Goal: Information Seeking & Learning: Learn about a topic

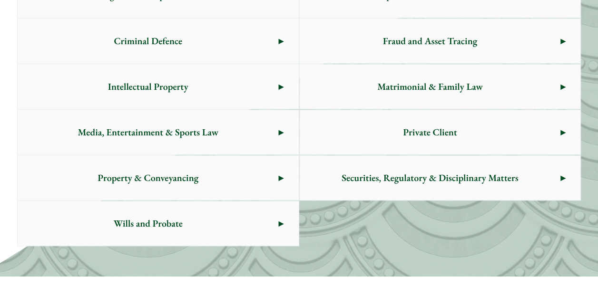
scroll to position [635, 0]
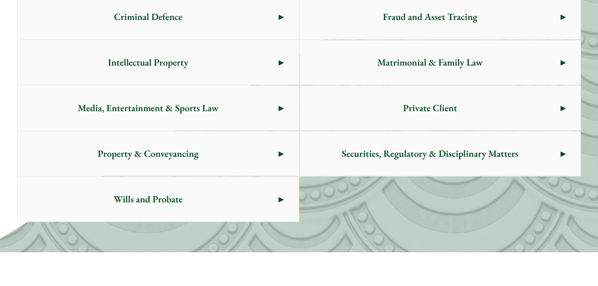
click at [280, 152] on link "Property & Conveyancing" at bounding box center [158, 153] width 281 height 45
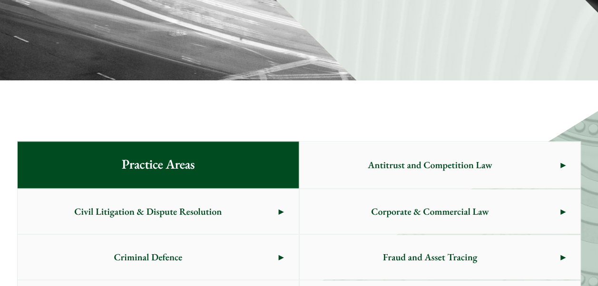
scroll to position [635, 0]
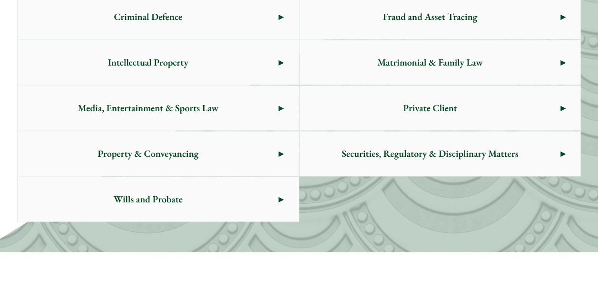
click at [162, 150] on span "Property & Conveyancing" at bounding box center [148, 153] width 261 height 45
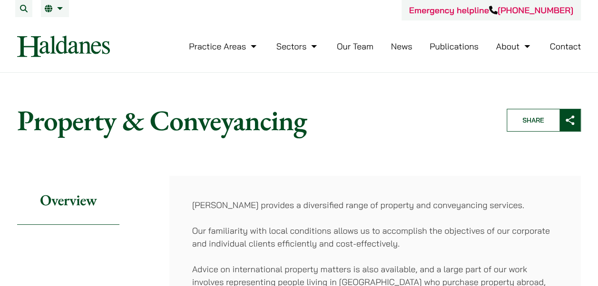
scroll to position [250, 0]
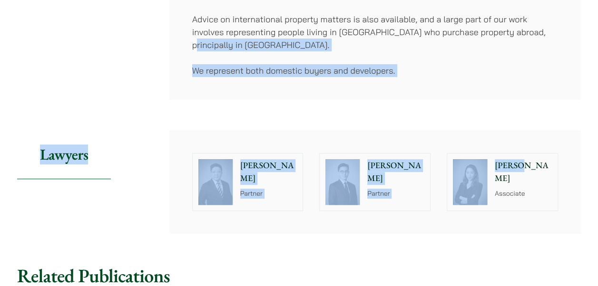
drag, startPoint x: 592, startPoint y: 126, endPoint x: 584, endPoint y: 31, distance: 95.5
click at [584, 31] on div "Home » Practice Areas » Property & Conveyancing Property & Conveyancing Share O…" at bounding box center [299, 175] width 598 height 660
